Goal: Find specific page/section: Find specific page/section

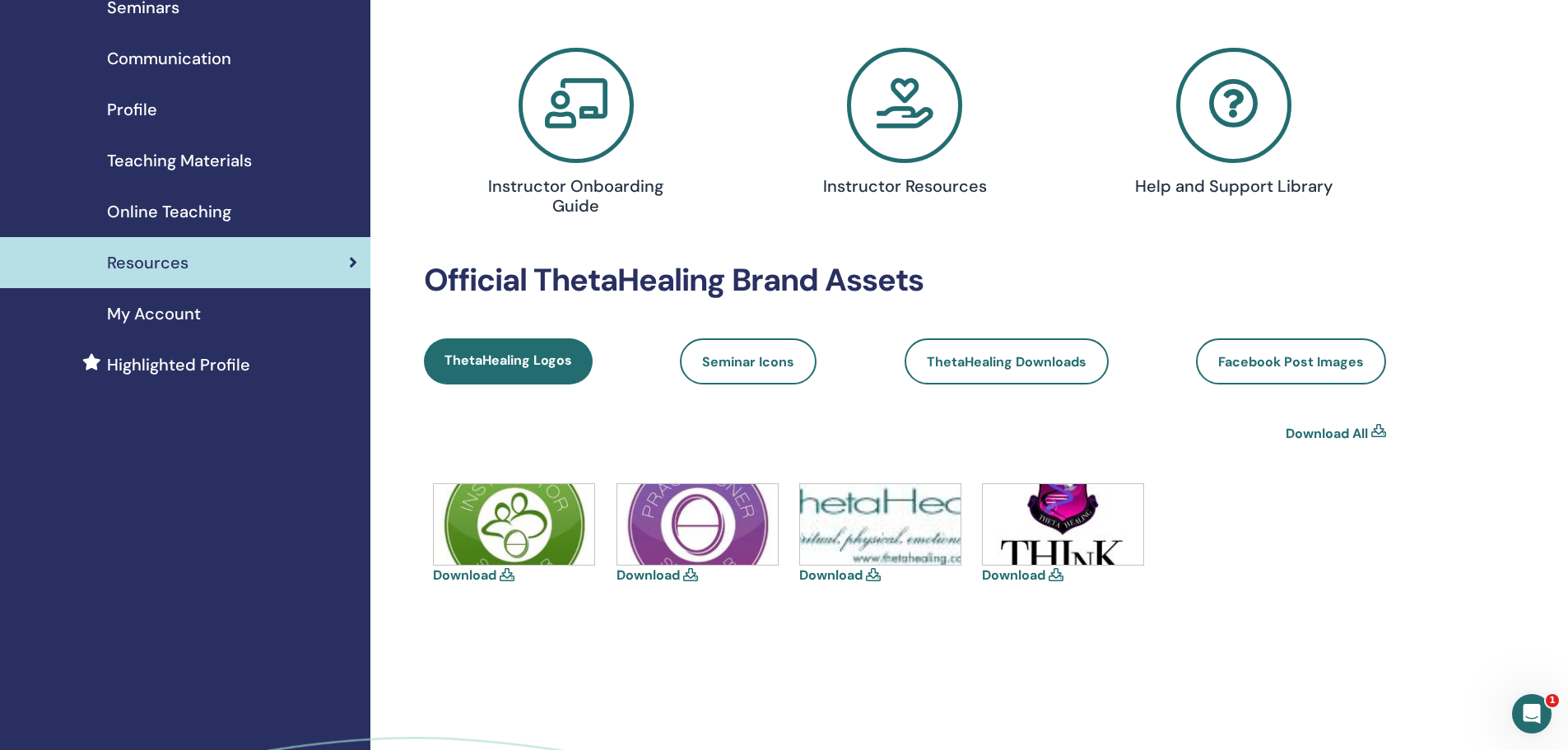
scroll to position [109, 0]
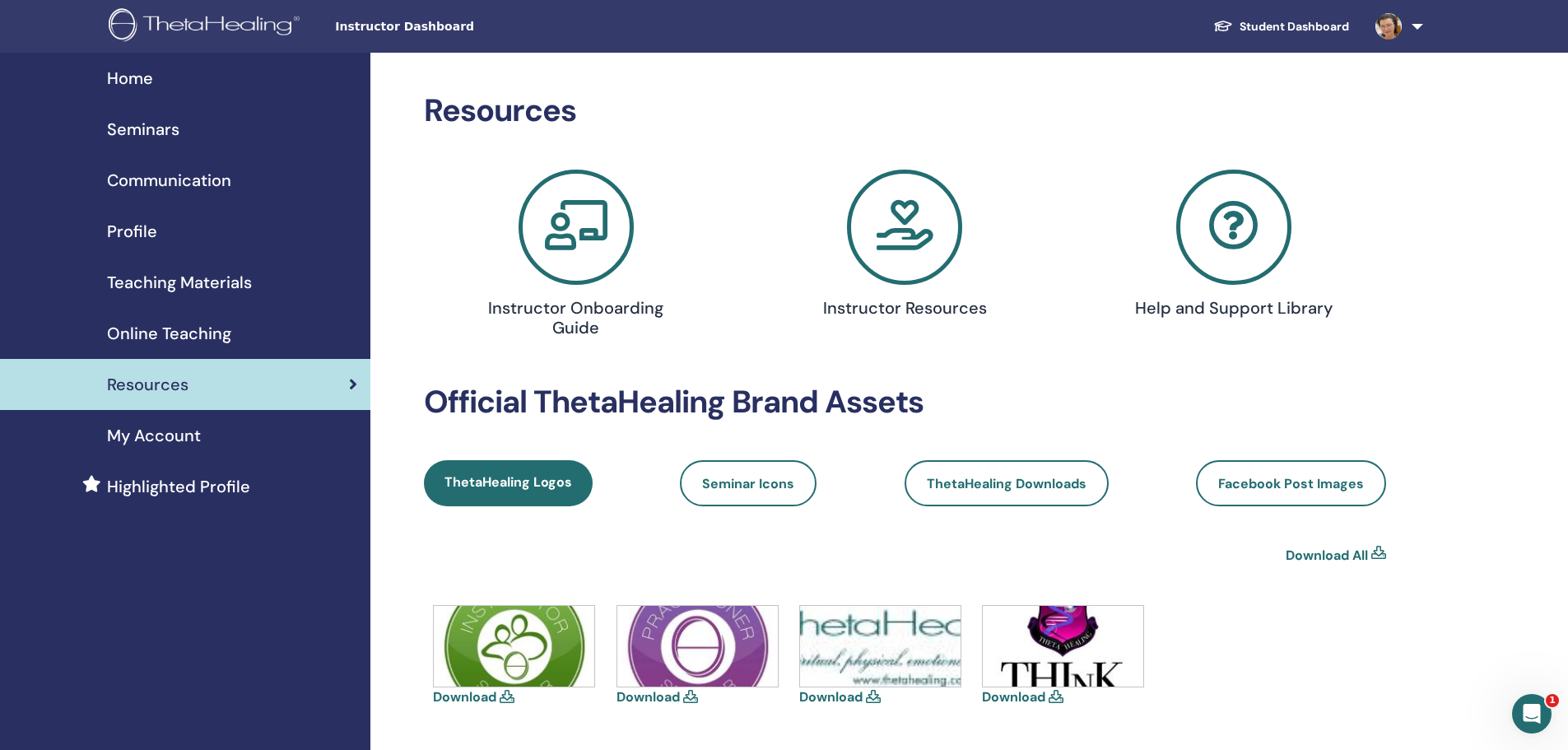
click at [203, 280] on span "Teaching Materials" at bounding box center [180, 283] width 145 height 25
